Goal: Task Accomplishment & Management: Use online tool/utility

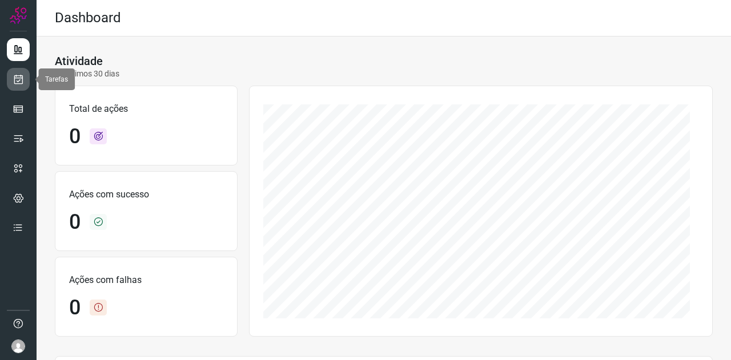
click at [23, 75] on icon at bounding box center [19, 79] width 12 height 11
click at [23, 71] on link at bounding box center [18, 79] width 23 height 23
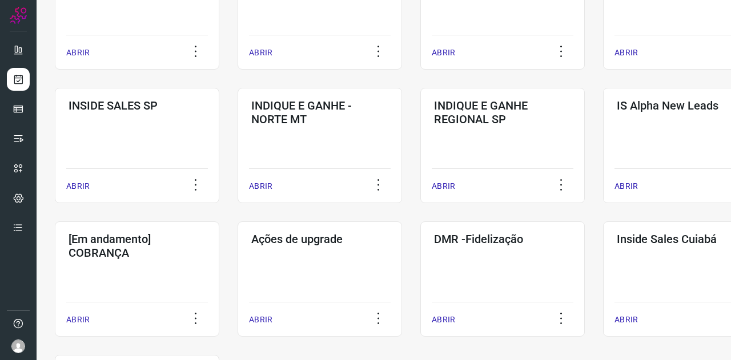
scroll to position [514, 0]
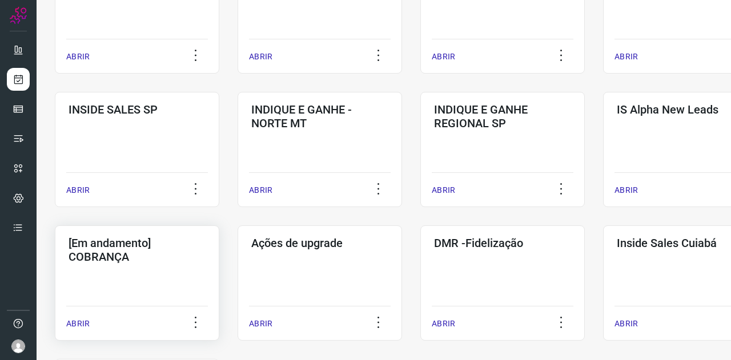
click at [131, 261] on h3 "[Em andamento] COBRANÇA" at bounding box center [136, 249] width 137 height 27
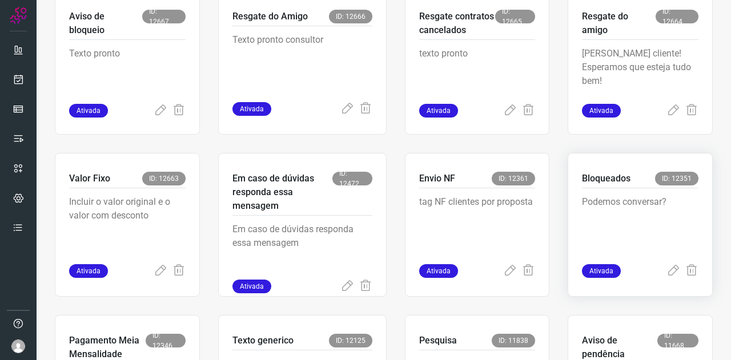
scroll to position [579, 0]
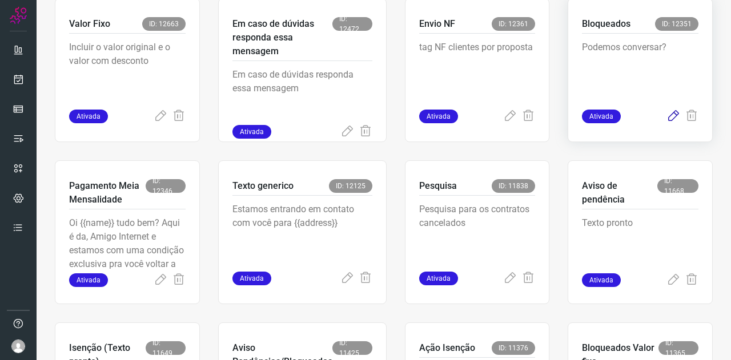
click at [666, 119] on icon at bounding box center [673, 117] width 14 height 14
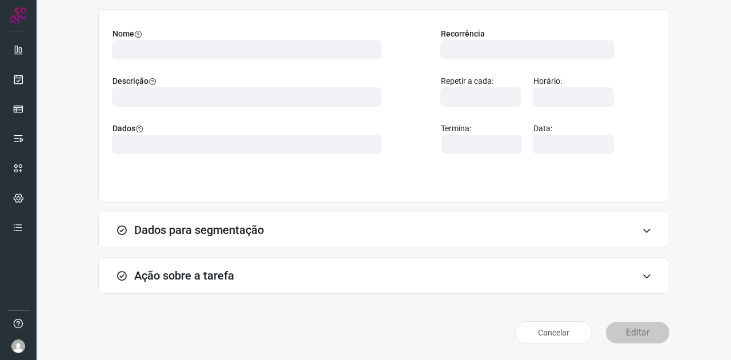
scroll to position [85, 0]
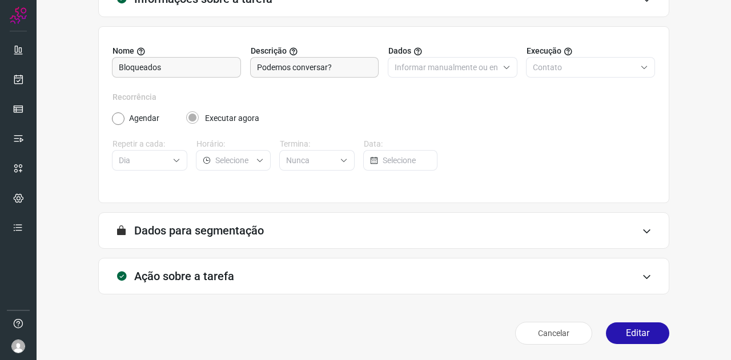
click at [216, 274] on h3 "Ação sobre a tarefa" at bounding box center [184, 276] width 100 height 14
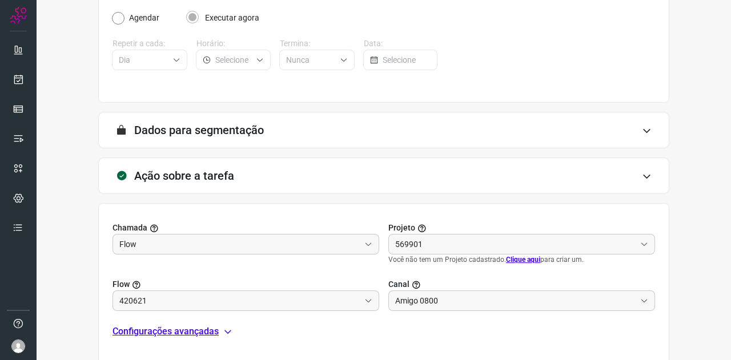
scroll to position [256, 0]
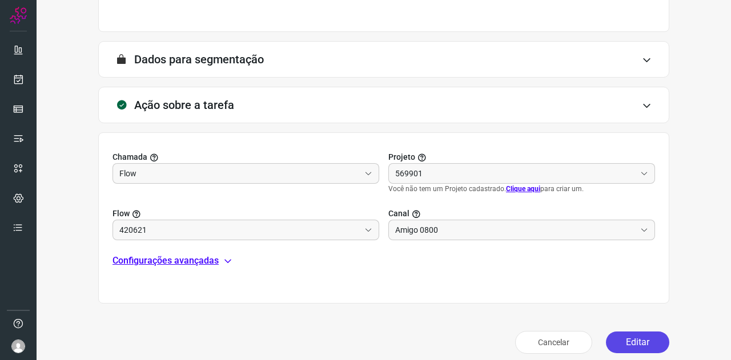
click at [618, 337] on button "Editar" at bounding box center [637, 343] width 63 height 22
type input "Clientes Bloqueados - Texto generico"
type input "Cobrança"
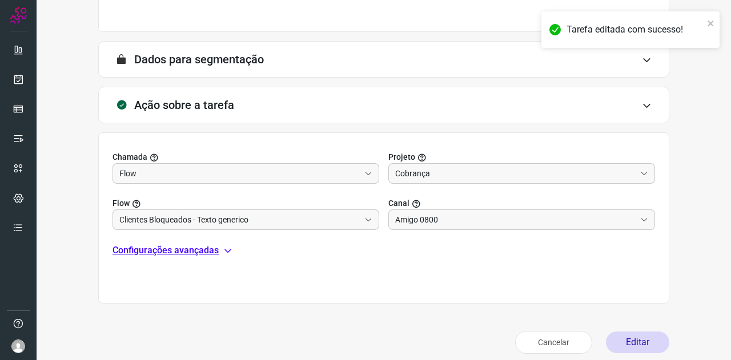
scroll to position [227, 0]
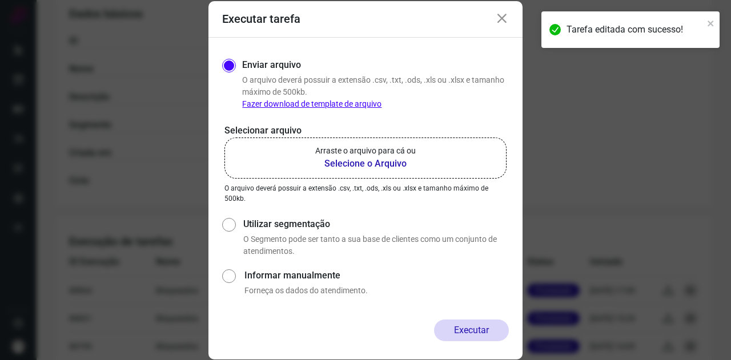
click at [336, 161] on b "Selecione o Arquivo" at bounding box center [365, 164] width 100 height 14
click at [0, 0] on input "Arraste o arquivo para cá ou Selecione o Arquivo" at bounding box center [0, 0] width 0 height 0
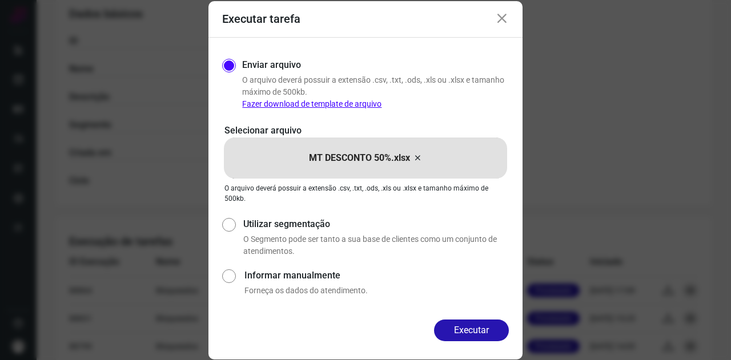
drag, startPoint x: 458, startPoint y: 322, endPoint x: 453, endPoint y: 317, distance: 7.7
click at [458, 323] on button "Executar" at bounding box center [471, 331] width 75 height 22
